Goal: Transaction & Acquisition: Purchase product/service

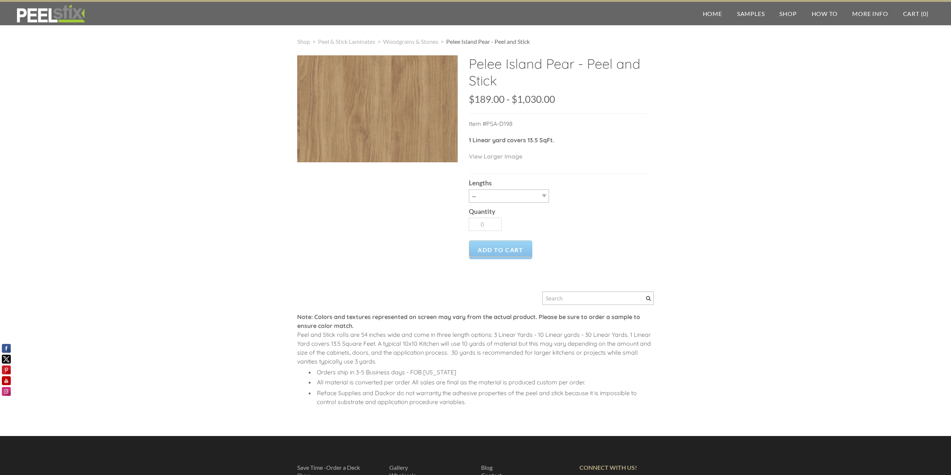
click at [519, 204] on div "Quantity 0" at bounding box center [558, 219] width 178 height 32
click at [469, 189] on select "-- 3LY 10LY 15LY 30LY" at bounding box center [509, 195] width 80 height 13
select select "3LY"
click option "3LY" at bounding box center [0, 0] width 0 height 0
type input "1"
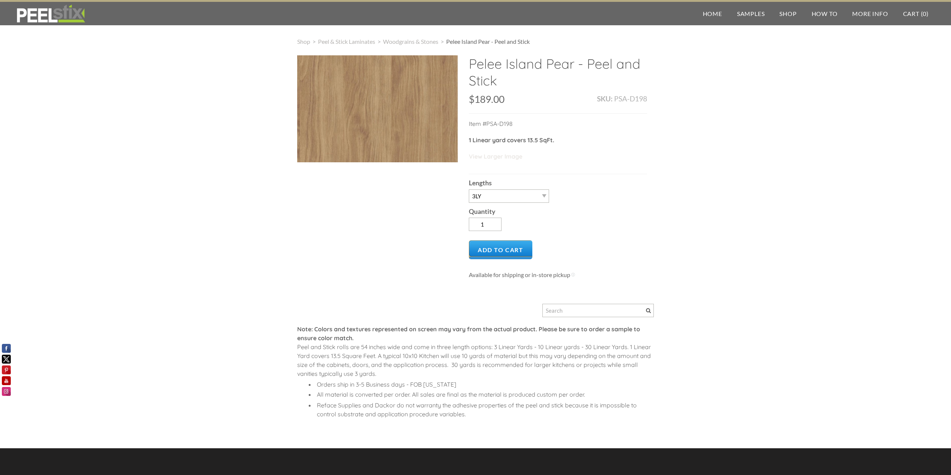
click at [481, 156] on link "View Larger Image" at bounding box center [495, 156] width 53 height 7
click at [301, 42] on span "Shop" at bounding box center [303, 41] width 13 height 7
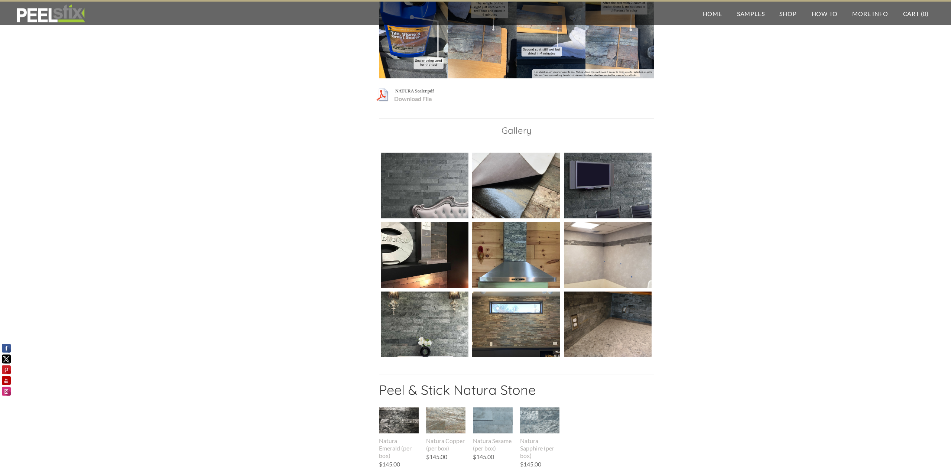
scroll to position [758, 0]
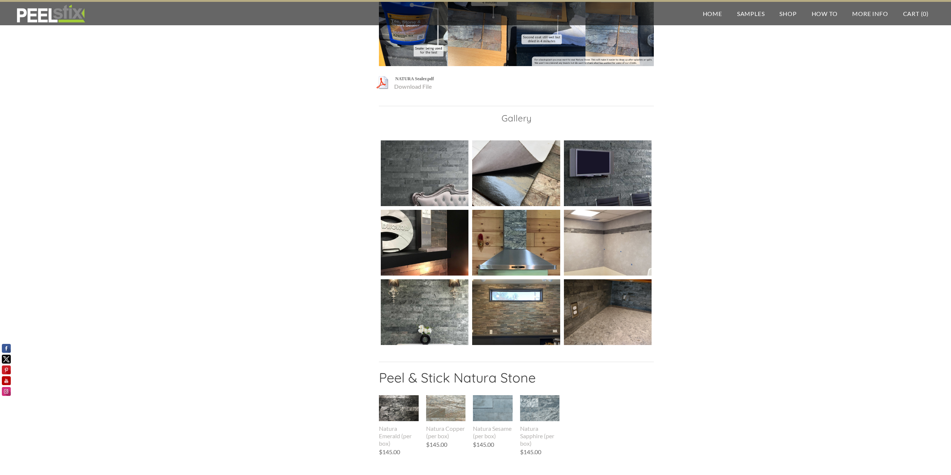
click at [636, 322] on img at bounding box center [608, 312] width 88 height 66
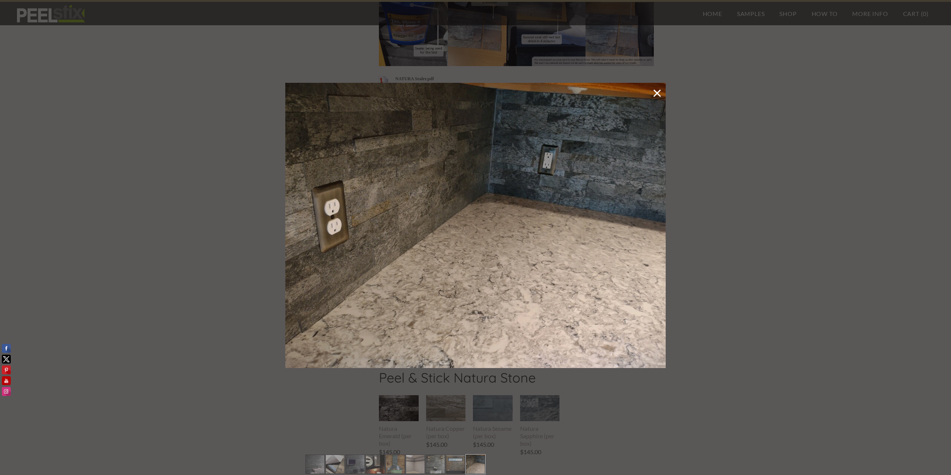
click at [654, 91] on link at bounding box center [657, 94] width 10 height 14
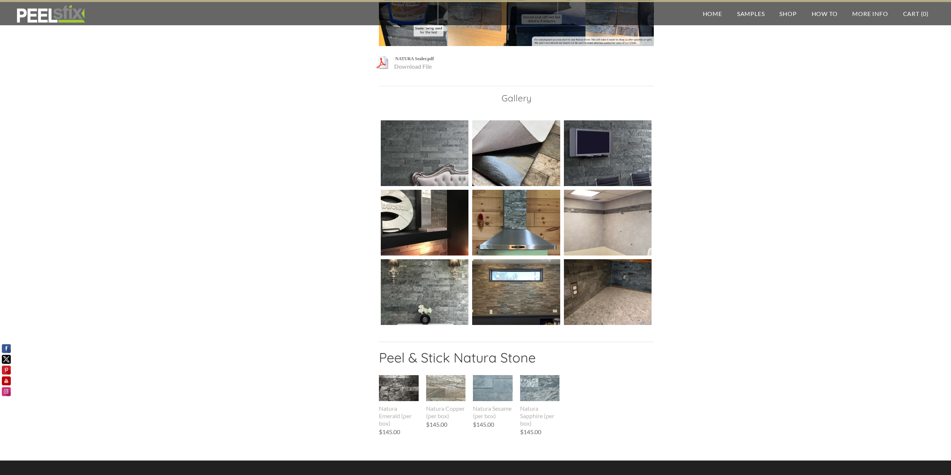
scroll to position [796, 0]
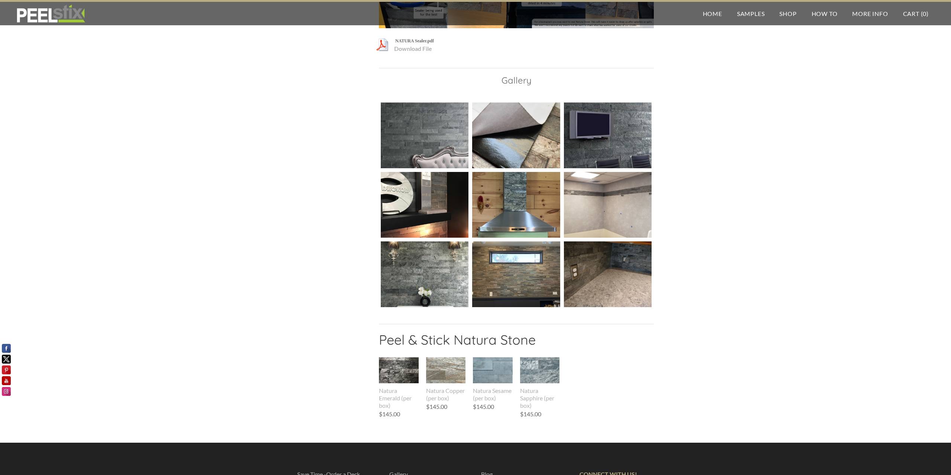
click at [537, 126] on img at bounding box center [516, 135] width 88 height 117
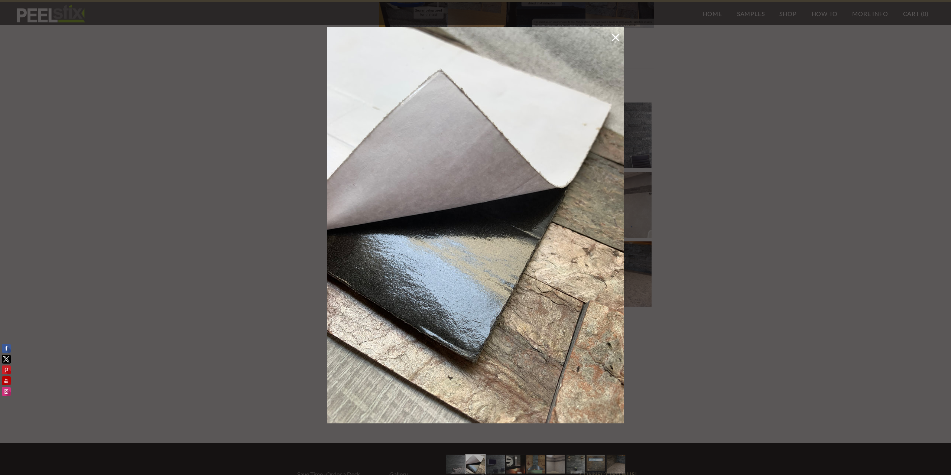
click at [680, 127] on div at bounding box center [475, 237] width 951 height 475
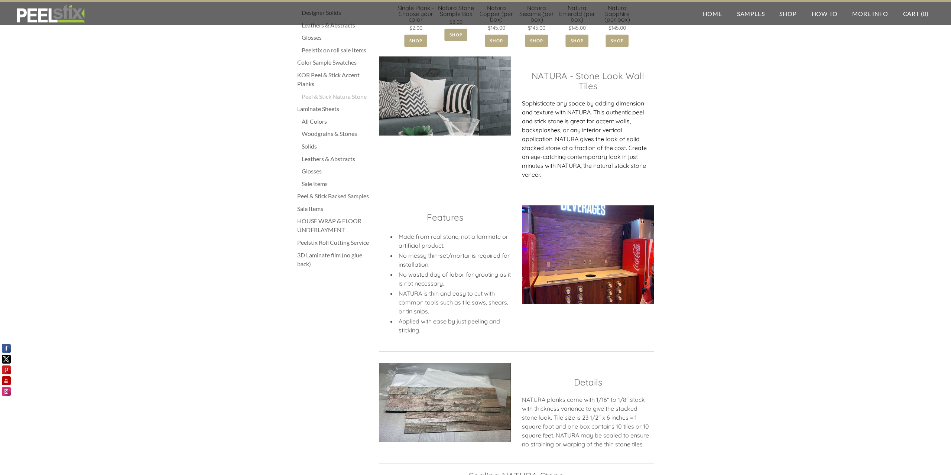
scroll to position [152, 0]
